Goal: Navigation & Orientation: Find specific page/section

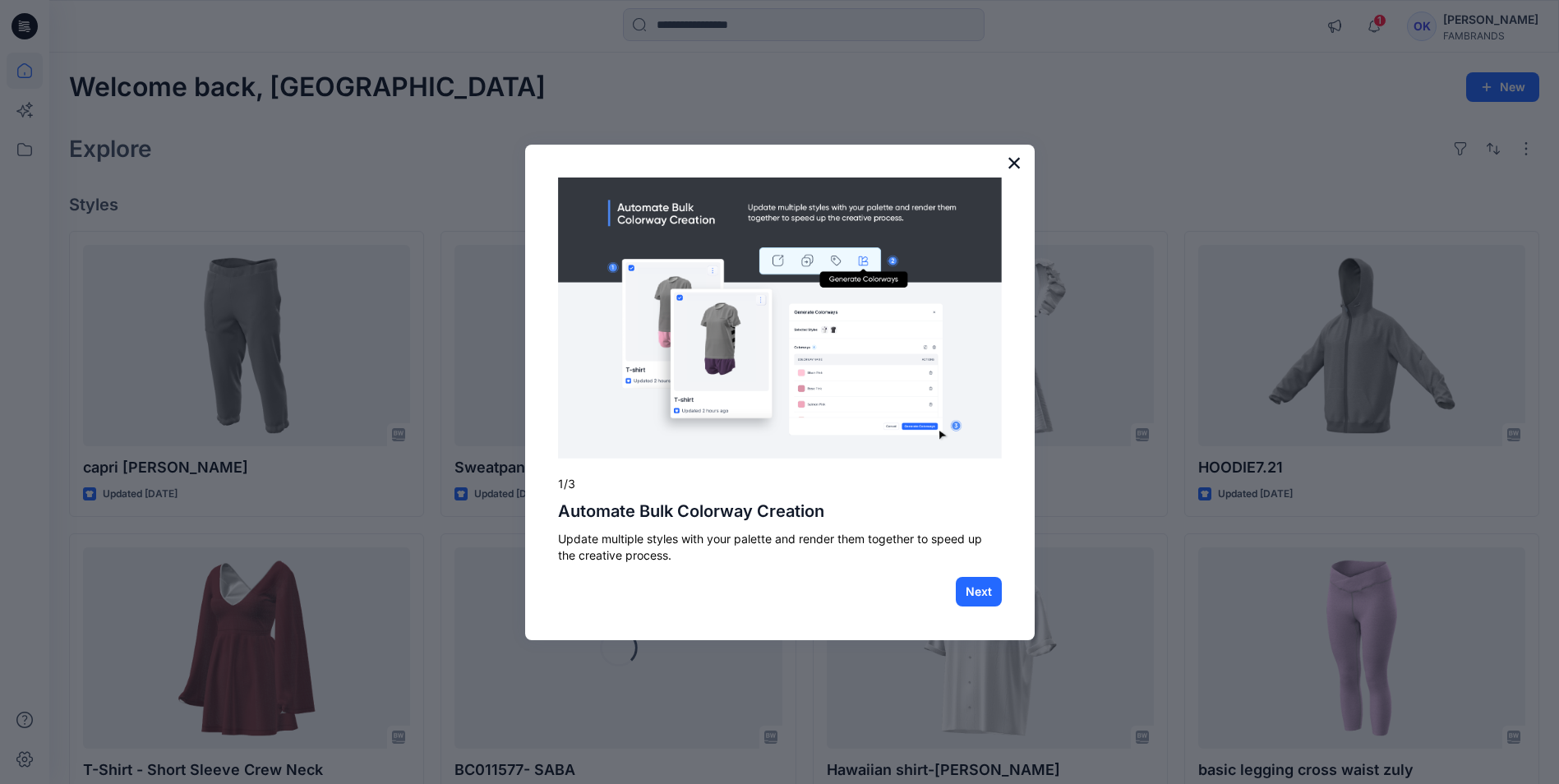
click at [1011, 160] on button "×" at bounding box center [1014, 162] width 16 height 26
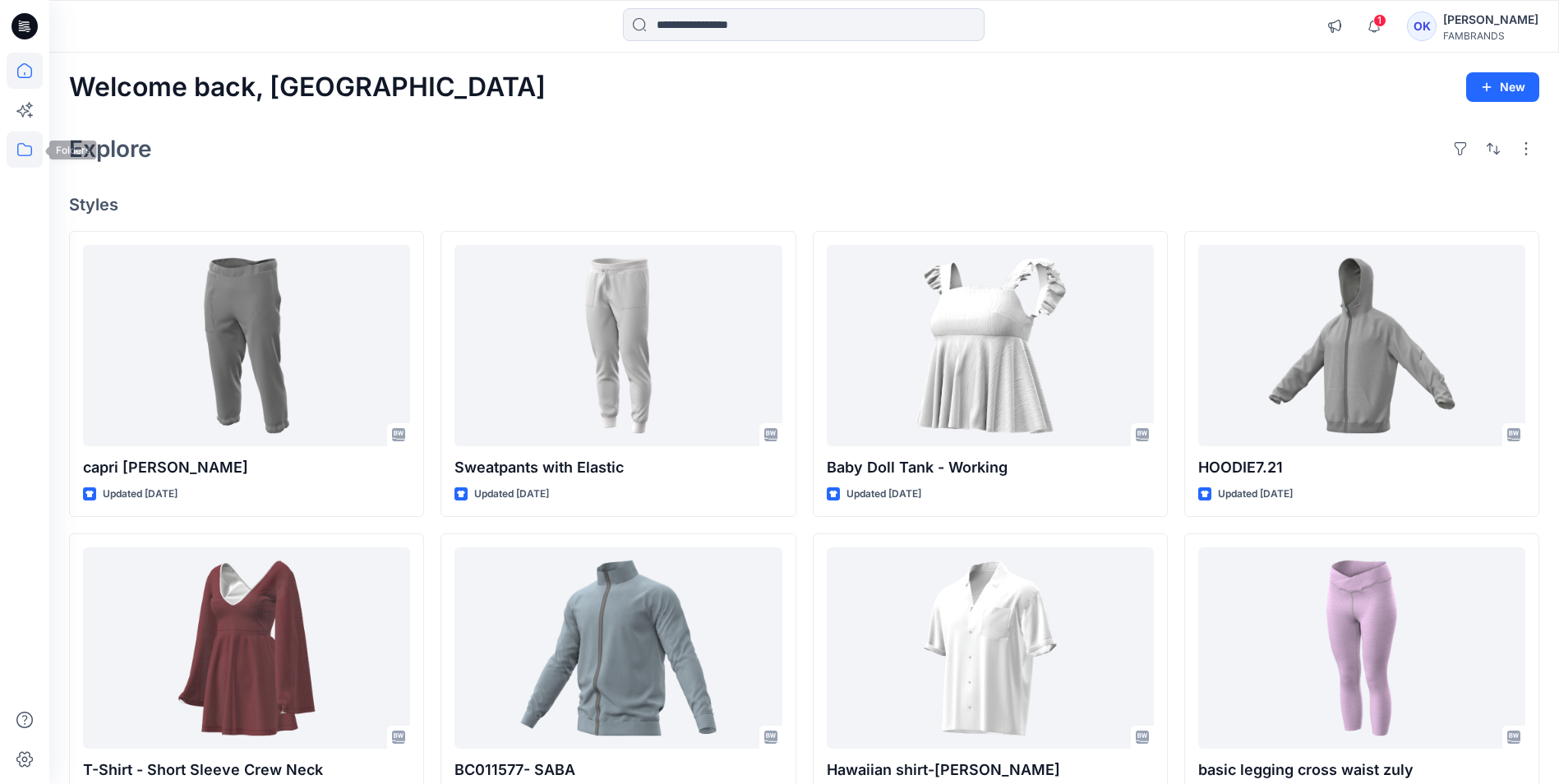
click at [19, 154] on icon at bounding box center [24, 149] width 36 height 36
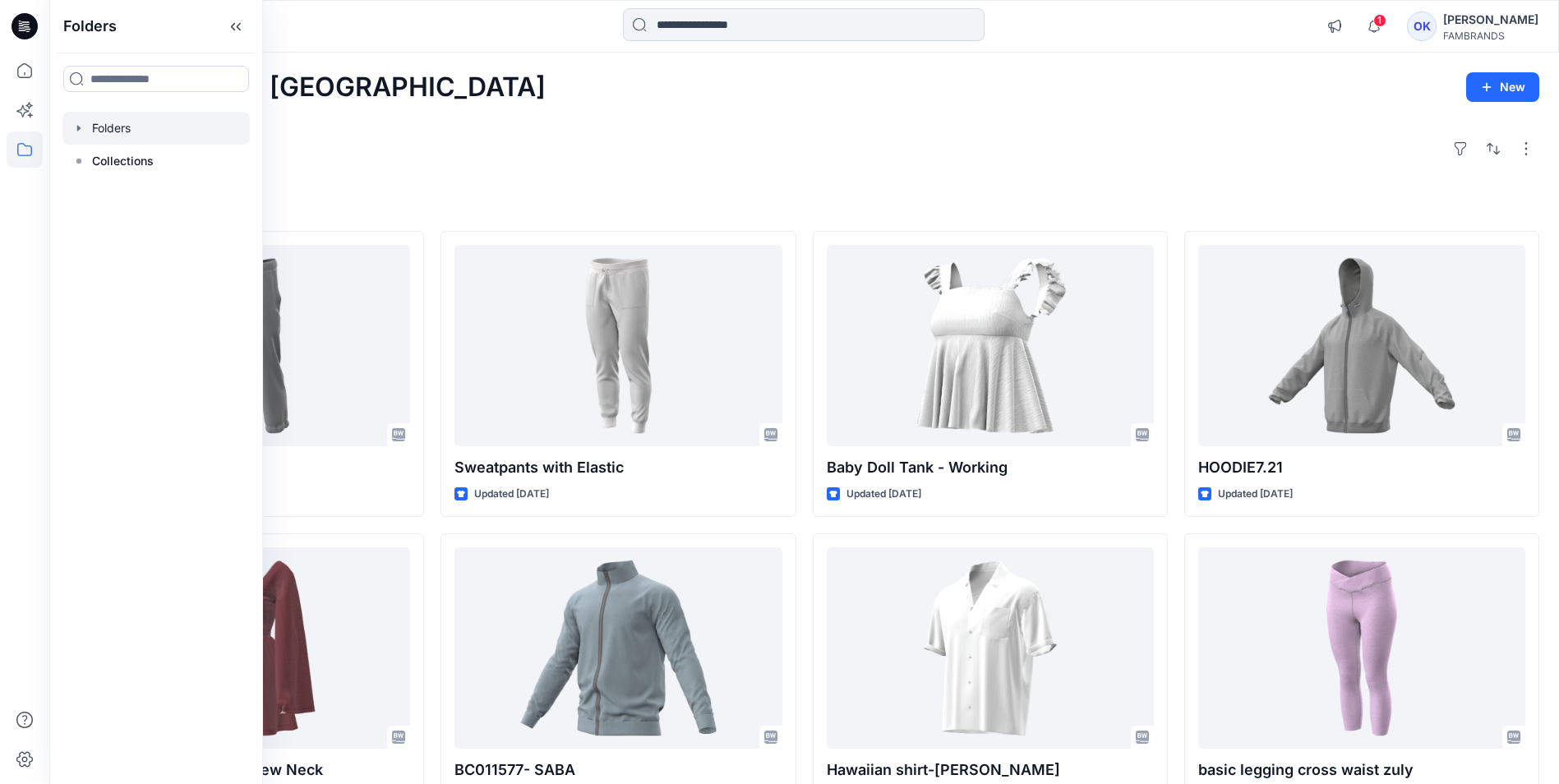
click at [163, 133] on div at bounding box center [155, 128] width 187 height 33
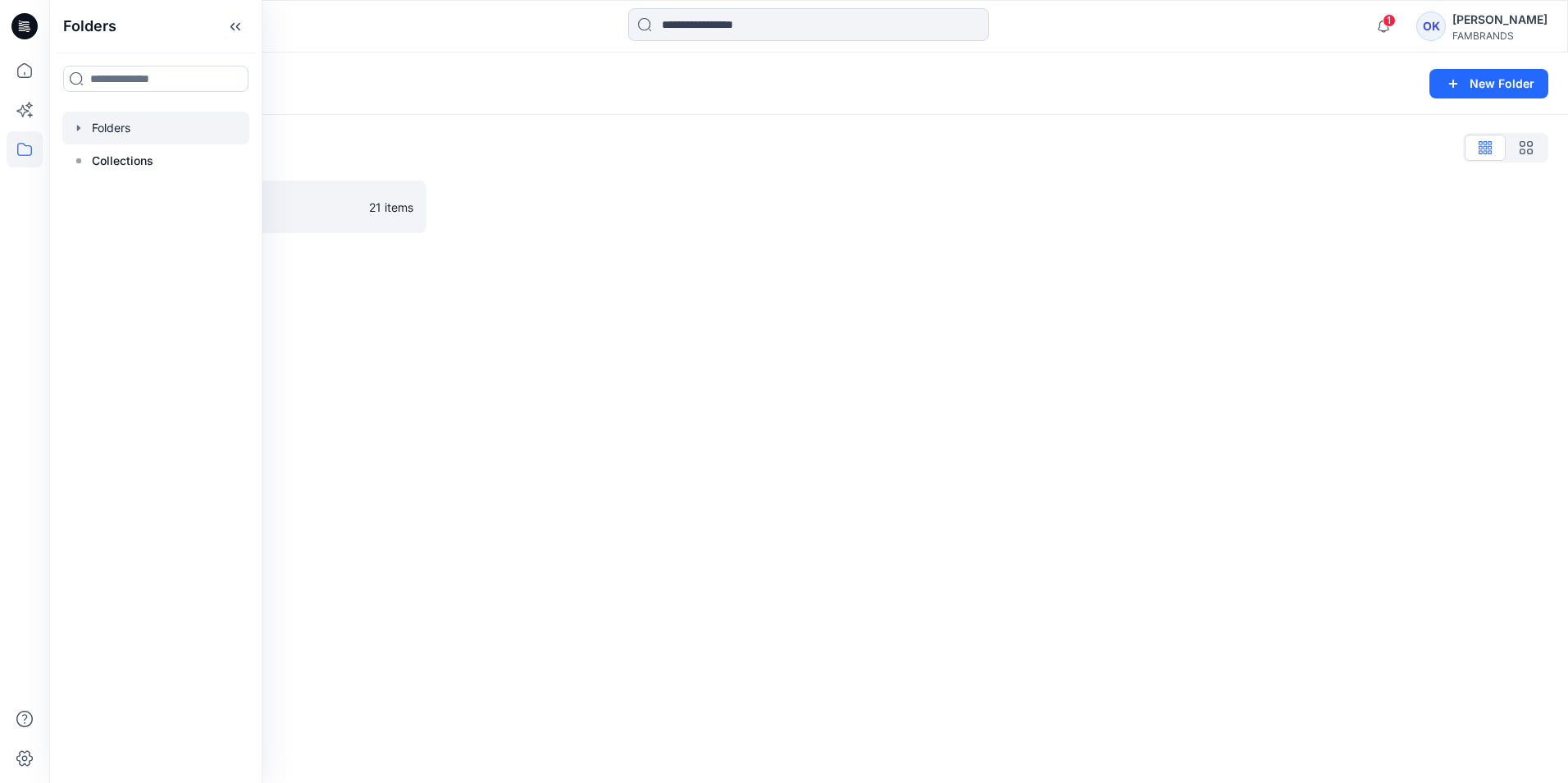
click at [347, 289] on div "Folders New Folder Folders List Practice 21 items" at bounding box center [809, 418] width 1519 height 730
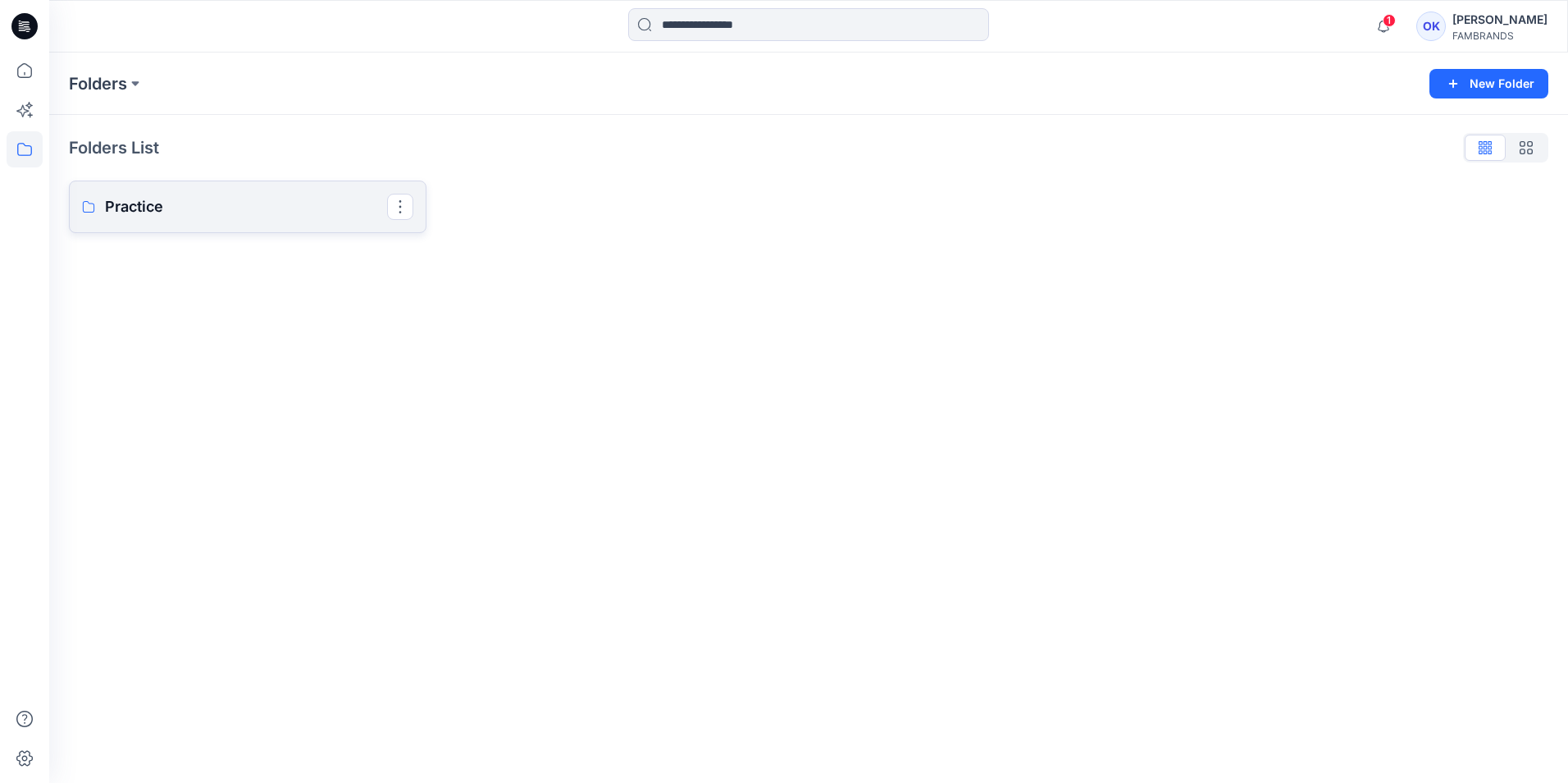
click at [239, 202] on p "Practice" at bounding box center [246, 206] width 282 height 23
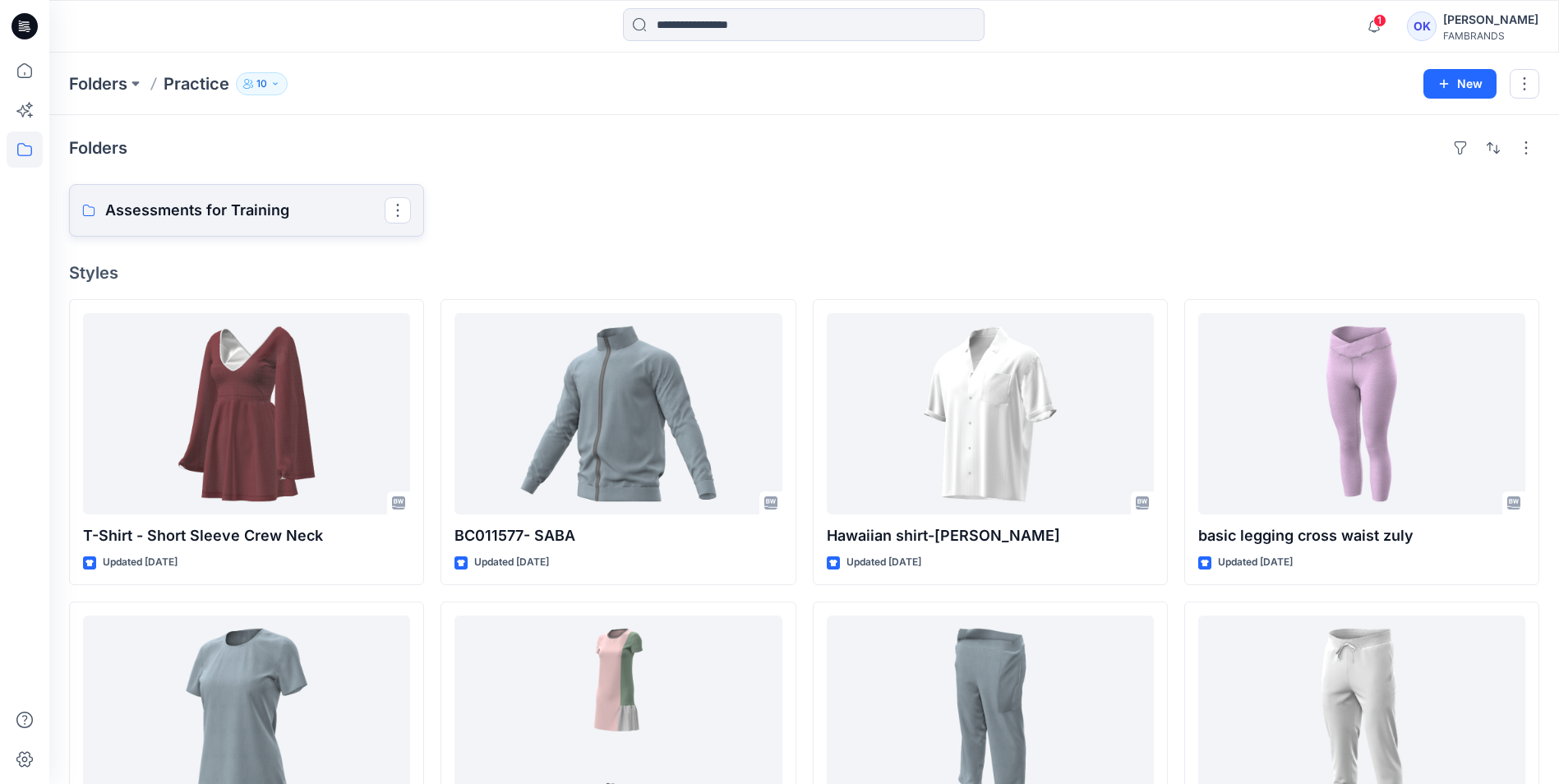
click at [246, 213] on p "Assessments for Training" at bounding box center [245, 210] width 279 height 23
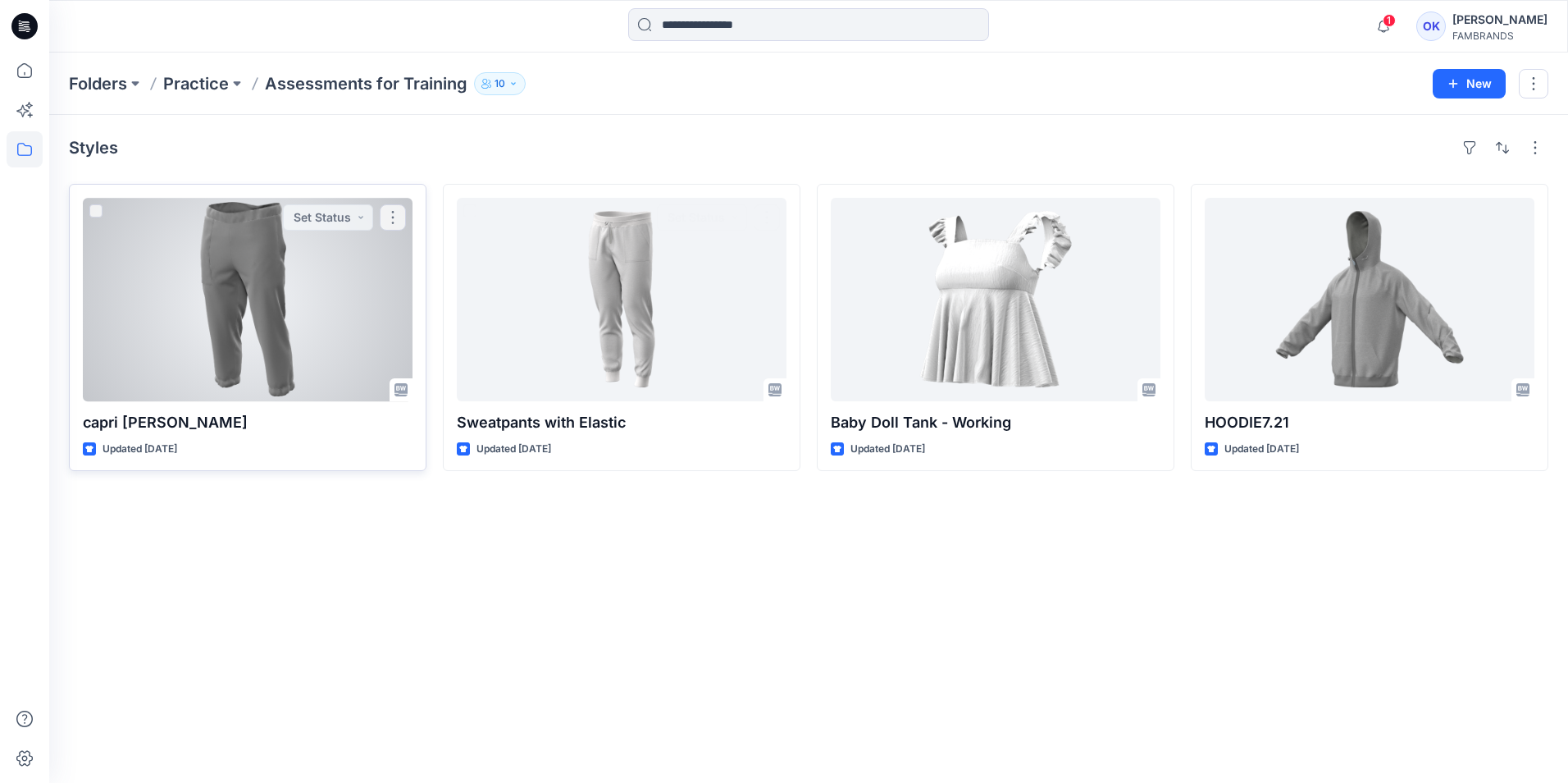
click at [235, 359] on div at bounding box center [247, 300] width 330 height 203
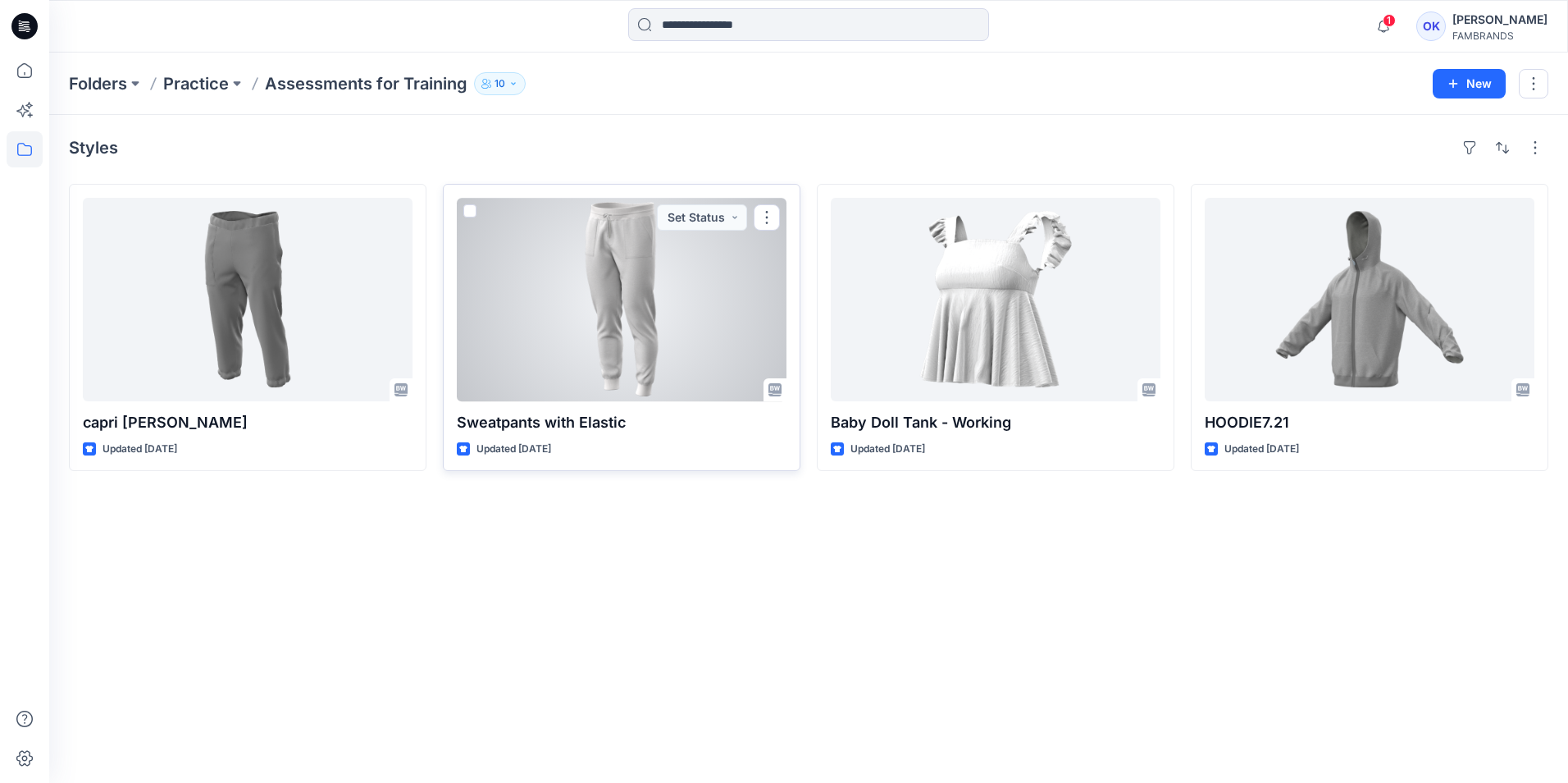
click at [614, 332] on div at bounding box center [622, 300] width 330 height 203
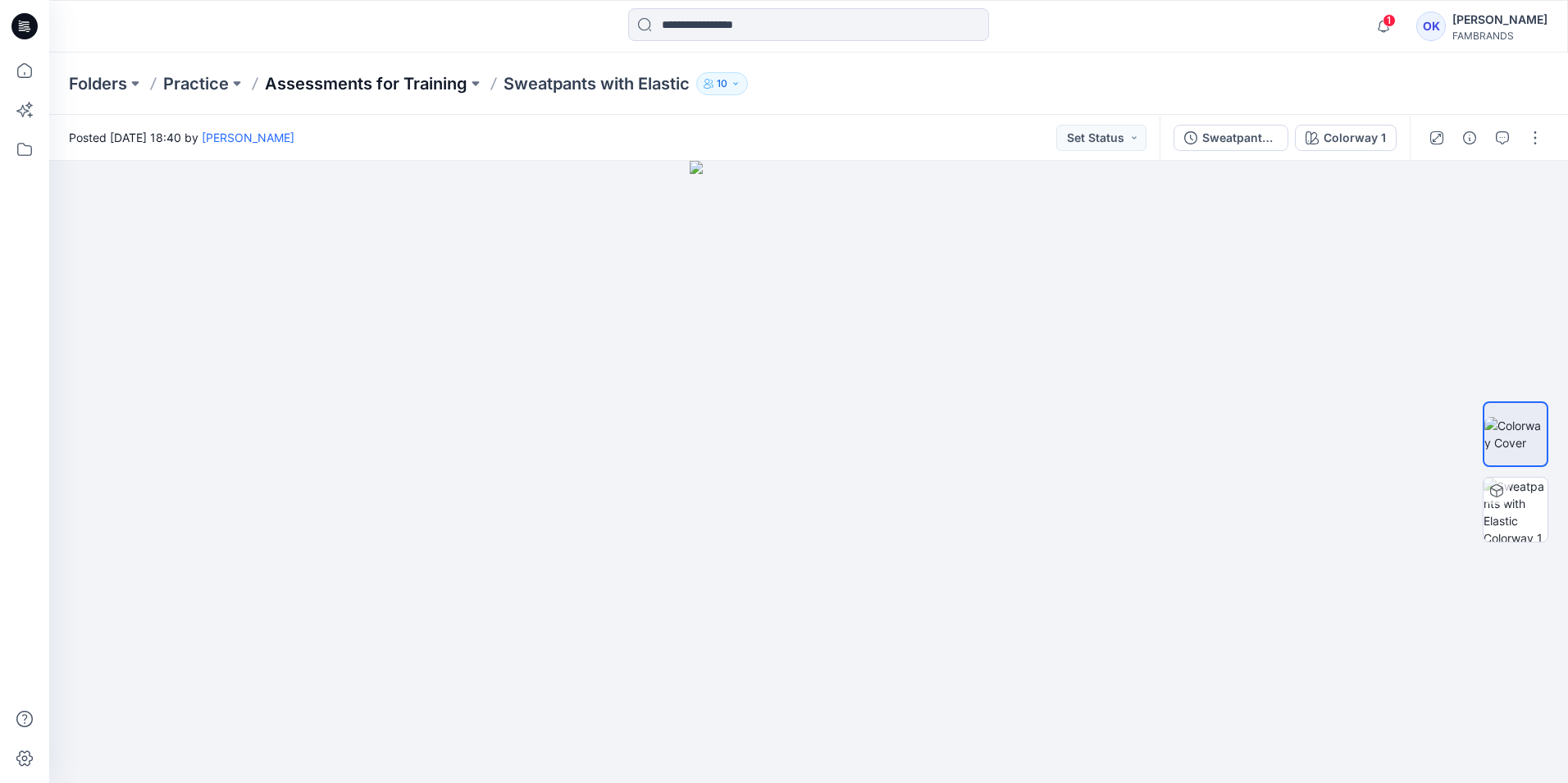
click at [358, 81] on p "Assessments for Training" at bounding box center [366, 83] width 202 height 23
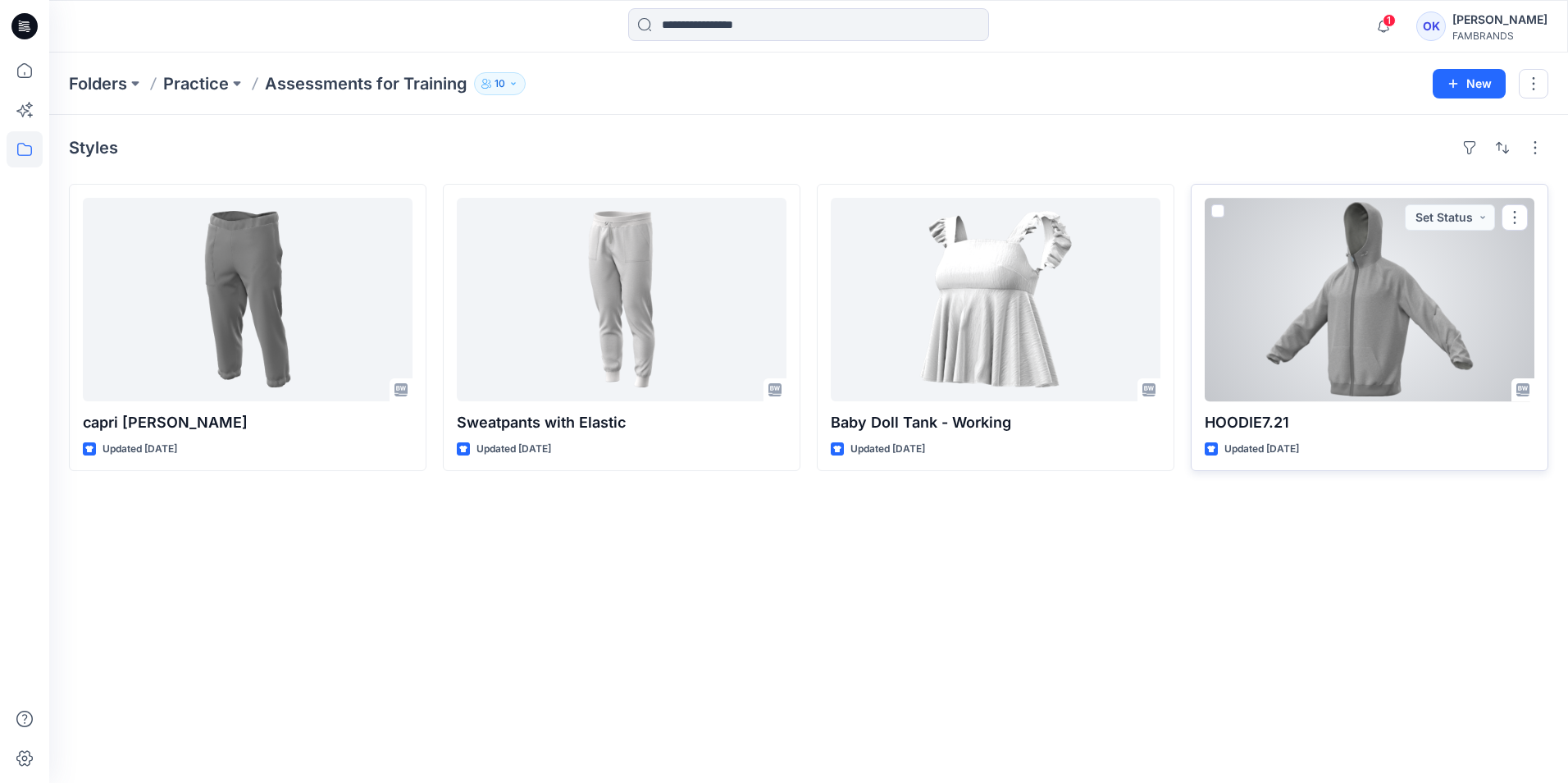
click at [1337, 330] on div at bounding box center [1369, 300] width 330 height 203
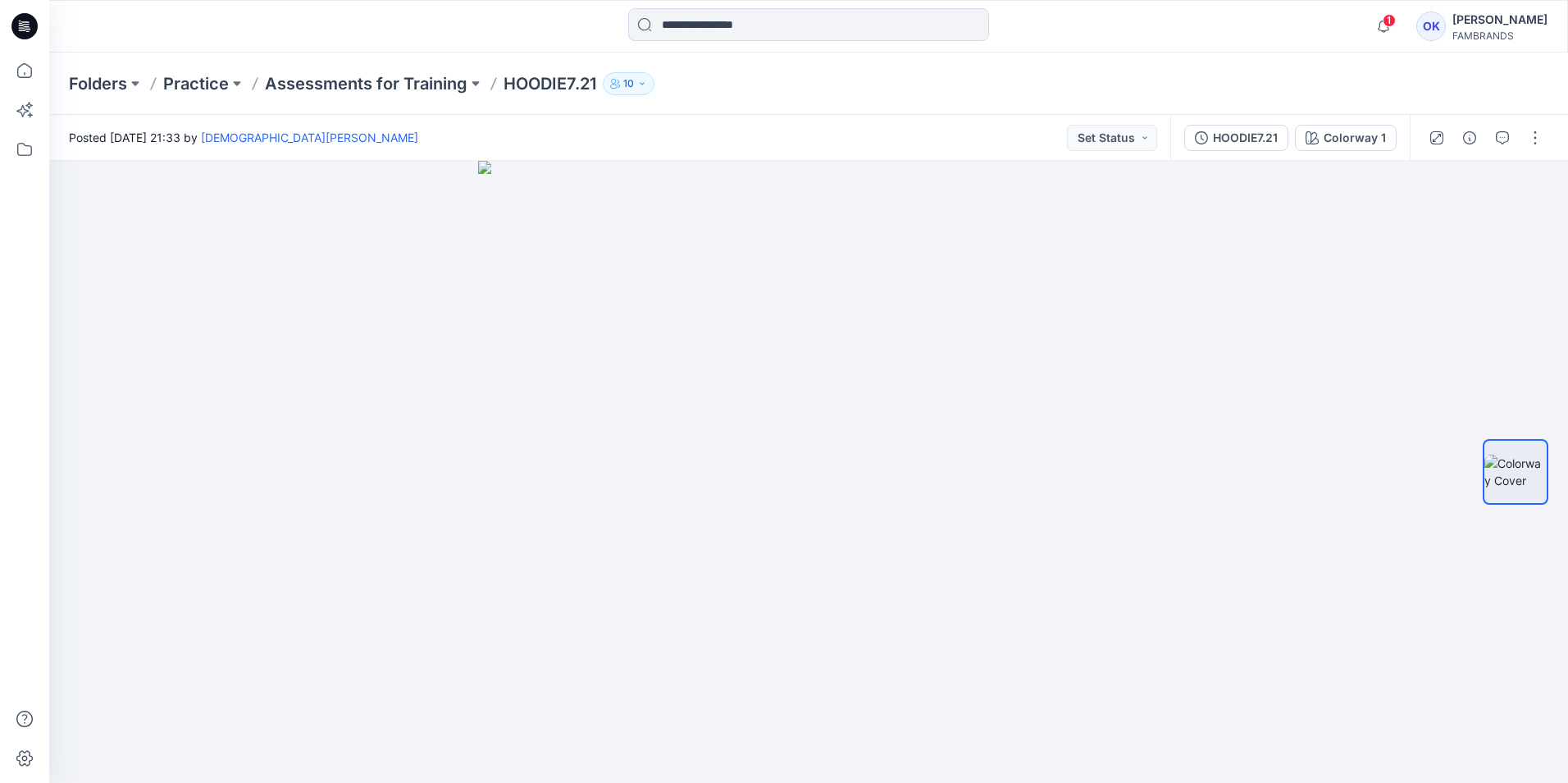
click at [567, 86] on p "HOODIE7.21" at bounding box center [550, 83] width 92 height 23
click at [411, 89] on p "Assessments for Training" at bounding box center [366, 83] width 202 height 23
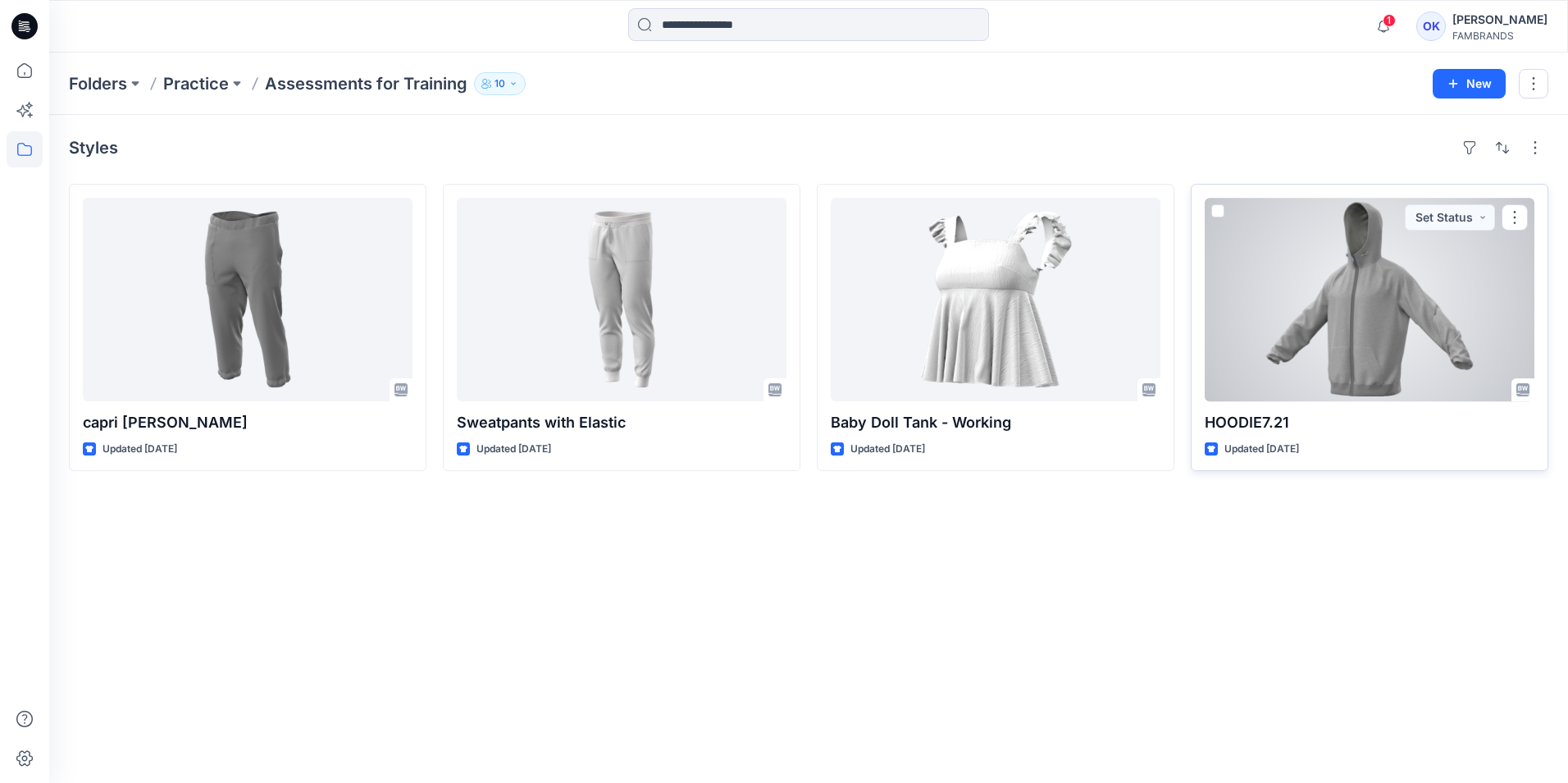
click at [1331, 331] on div at bounding box center [1369, 300] width 330 height 203
